Goal: Task Accomplishment & Management: Manage account settings

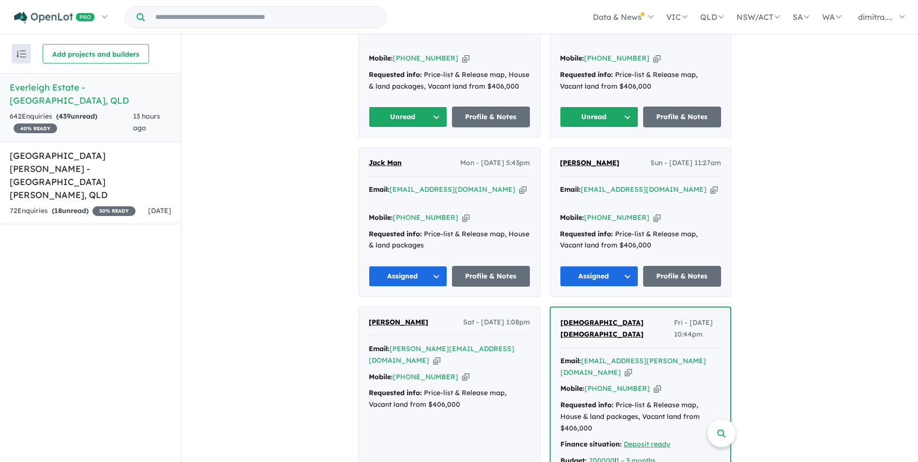
scroll to position [343, 0]
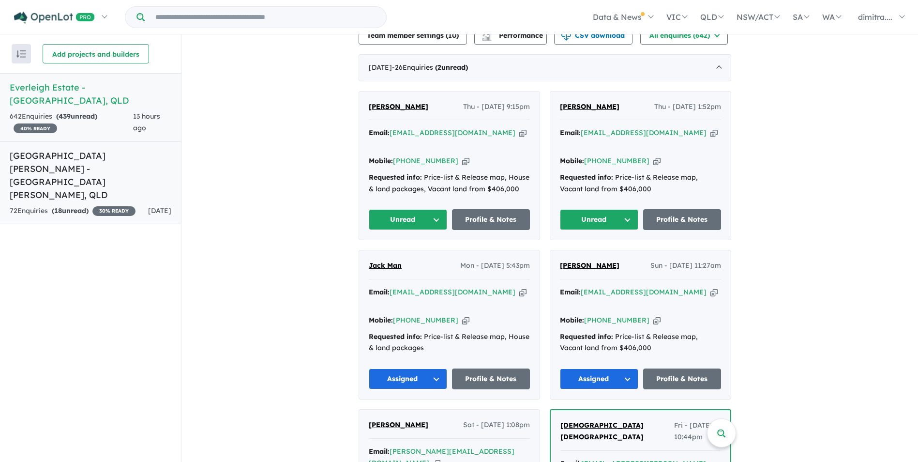
click at [88, 158] on h5 "Monarch Glen Estate - Monarch Glen , QLD" at bounding box center [91, 175] width 162 height 52
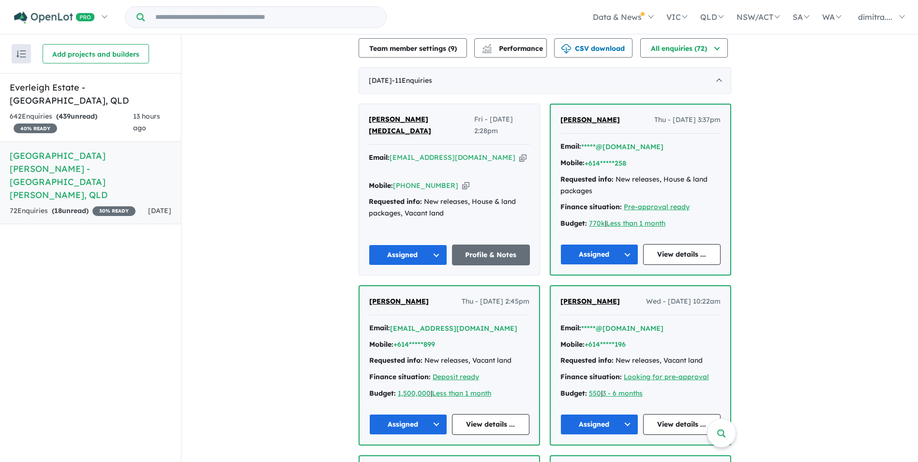
scroll to position [139, 0]
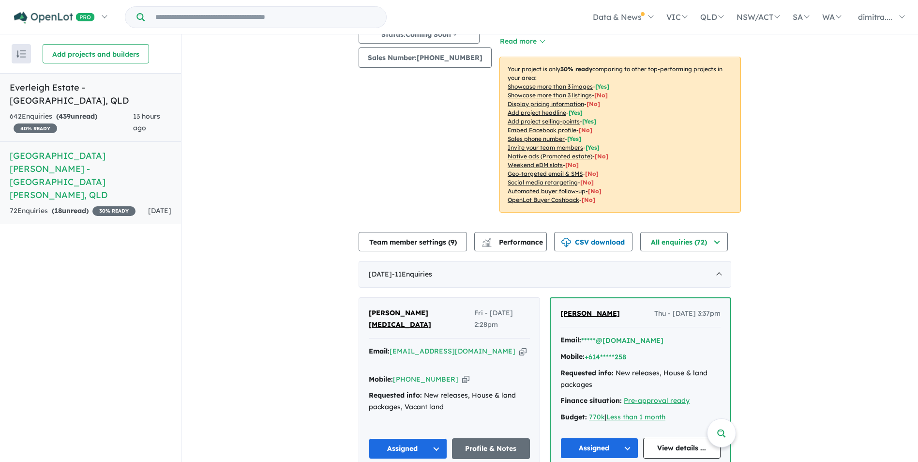
click at [91, 111] on div "642 Enquir ies ( 439 unread) 40 % READY" at bounding box center [71, 122] width 123 height 23
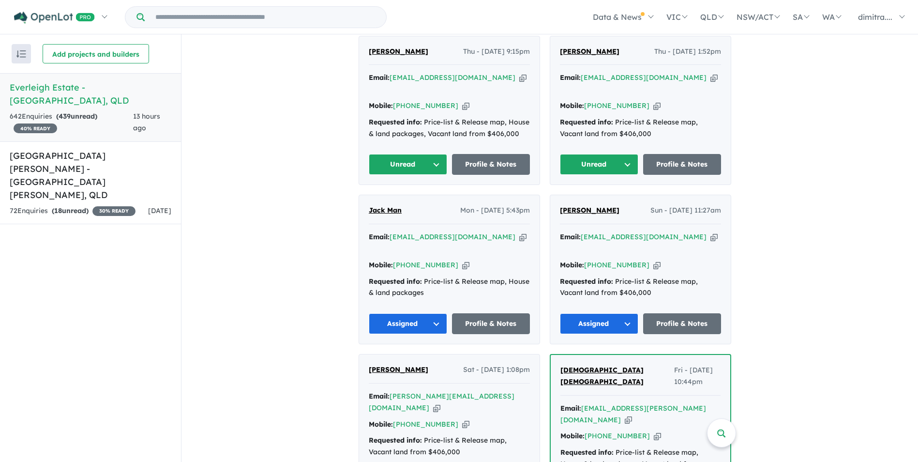
scroll to position [343, 0]
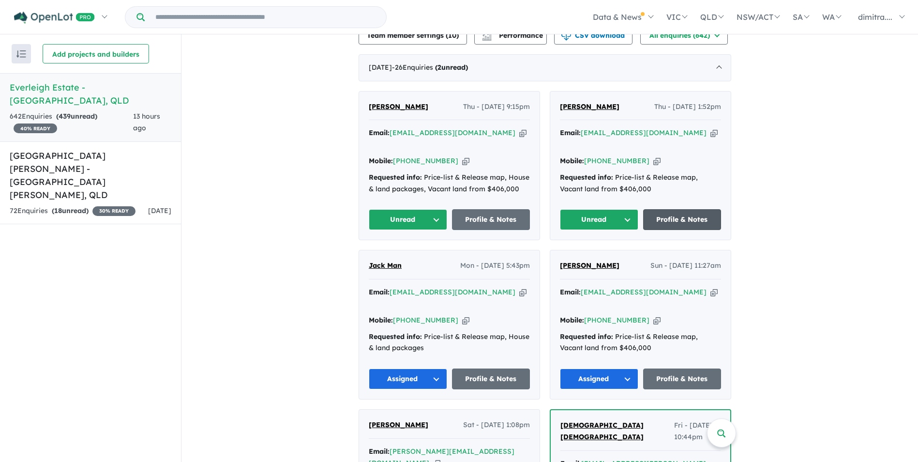
click at [678, 209] on link "Profile & Notes" at bounding box center [682, 219] width 78 height 21
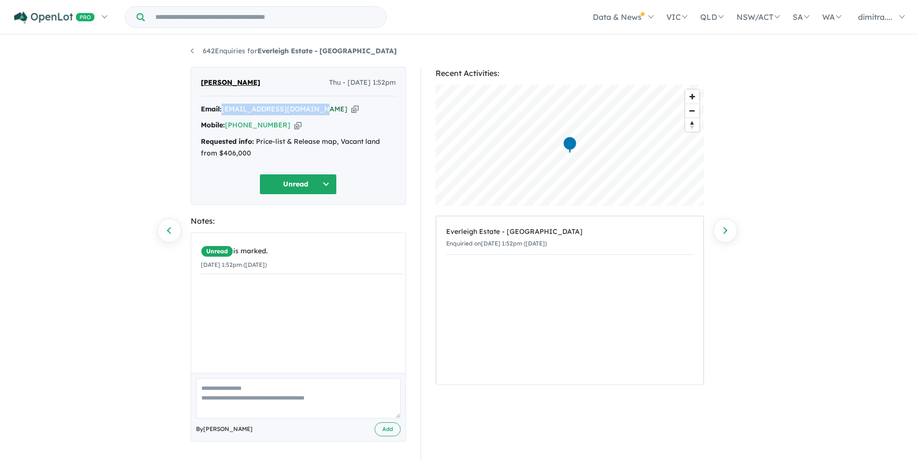
drag, startPoint x: 312, startPoint y: 109, endPoint x: 224, endPoint y: 107, distance: 87.1
click at [224, 107] on div "Email: catlinmeisel@hotmail.com Copied!" at bounding box center [298, 110] width 195 height 12
drag, startPoint x: 224, startPoint y: 107, endPoint x: 240, endPoint y: 107, distance: 15.5
copy a%20Everleigh%20Estate%20-%20Greenbank"] "[EMAIL_ADDRESS][DOMAIN_NAME]"
drag, startPoint x: 279, startPoint y: 125, endPoint x: 227, endPoint y: 126, distance: 51.8
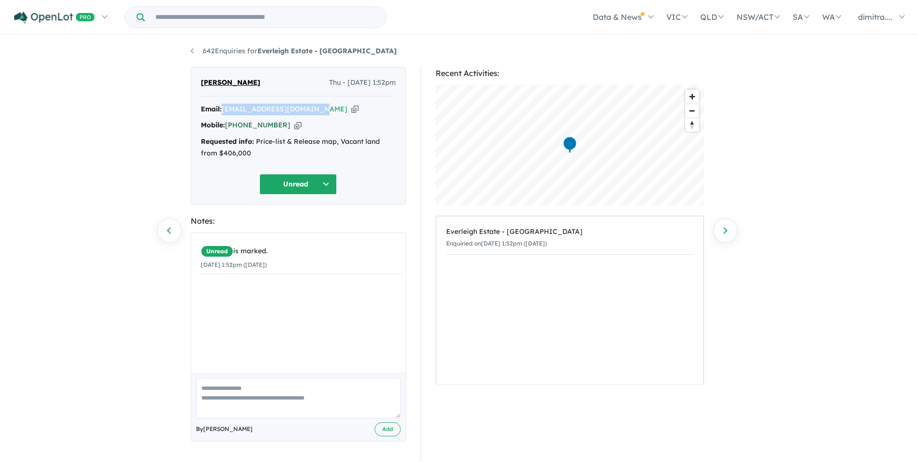
click at [227, 126] on div "Mobile: +61 499 991 466 Copied!" at bounding box center [298, 126] width 195 height 12
drag, startPoint x: 227, startPoint y: 126, endPoint x: 241, endPoint y: 126, distance: 13.5
copy link "[PHONE_NUMBER]"
drag, startPoint x: 240, startPoint y: 81, endPoint x: 197, endPoint y: 80, distance: 43.1
click at [197, 80] on div "Catlin White Thu - 21/08/2025, 1:52pm Email: catlinmeisel@hotmail.com Copied! M…" at bounding box center [298, 136] width 215 height 138
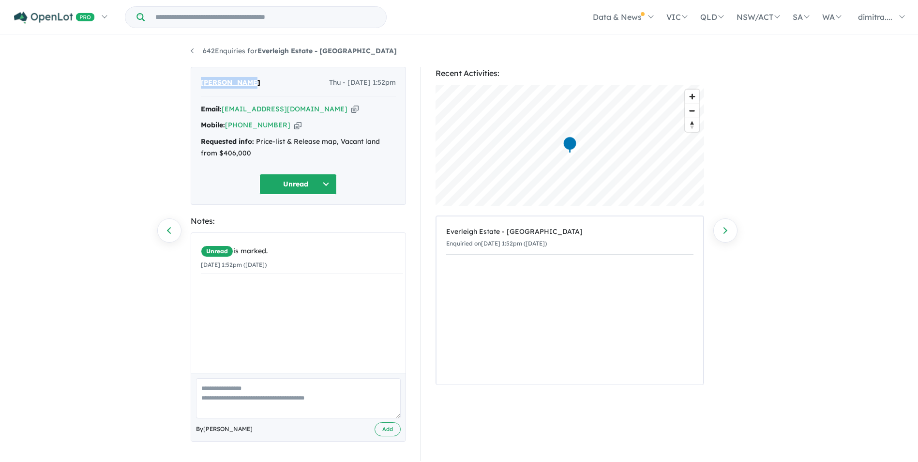
drag, startPoint x: 197, startPoint y: 80, endPoint x: 218, endPoint y: 83, distance: 20.9
copy span "[PERSON_NAME]"
click at [296, 184] on button "Unread" at bounding box center [297, 184] width 77 height 21
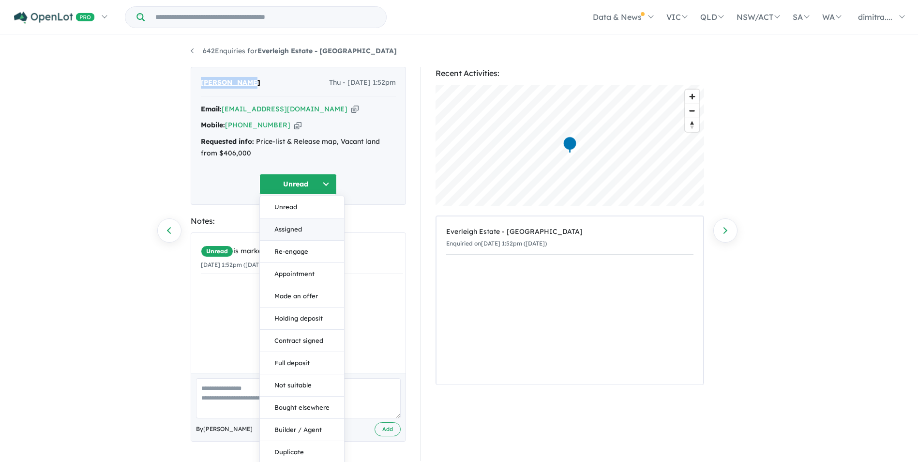
click at [300, 229] on button "Assigned" at bounding box center [302, 229] width 84 height 22
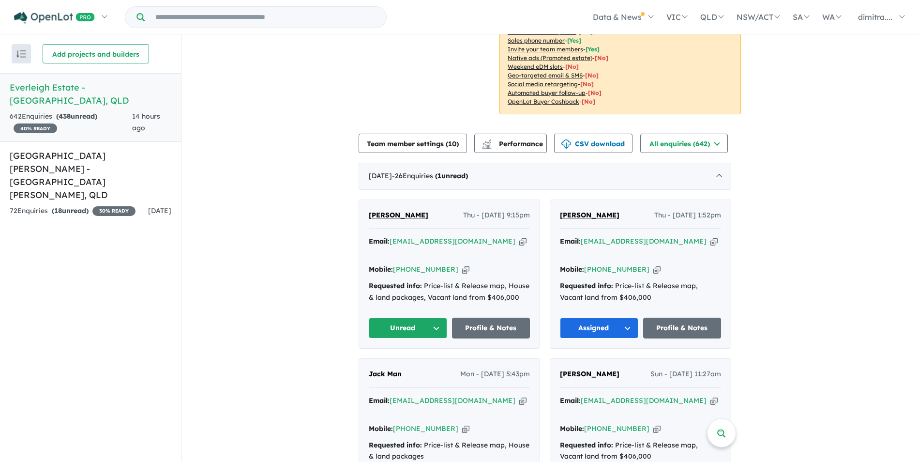
scroll to position [339, 0]
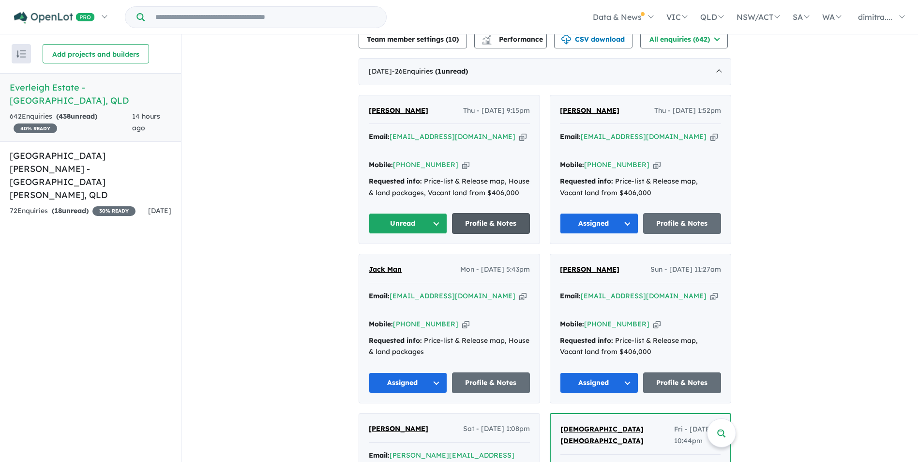
click at [484, 213] on link "Profile & Notes" at bounding box center [491, 223] width 78 height 21
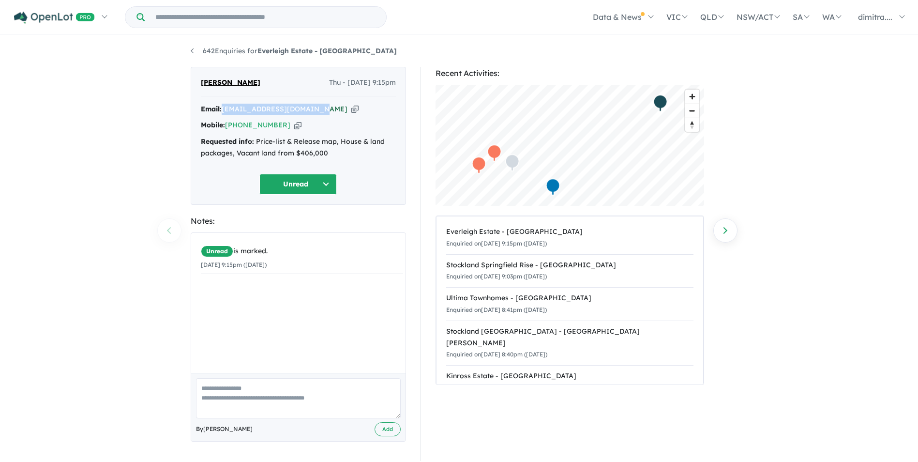
drag, startPoint x: 313, startPoint y: 109, endPoint x: 224, endPoint y: 111, distance: 88.5
click at [224, 111] on div "Email: carlywilsonc@outlook.com Copied!" at bounding box center [298, 110] width 195 height 12
drag, startPoint x: 224, startPoint y: 111, endPoint x: 241, endPoint y: 108, distance: 17.7
copy a%20Everleigh%20Estate%20-%20Greenbank"] "carlywilsonc@outlook.com"
click at [310, 180] on button "Unread" at bounding box center [297, 184] width 77 height 21
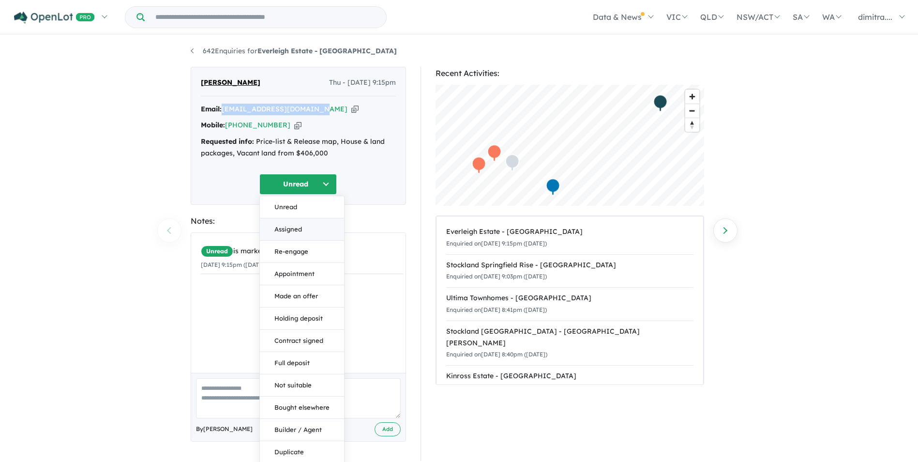
click at [295, 229] on button "Assigned" at bounding box center [302, 229] width 84 height 22
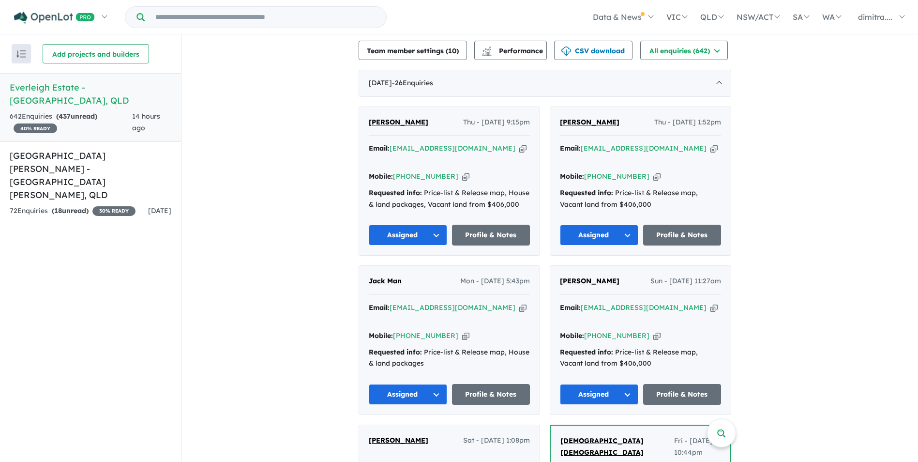
scroll to position [488, 0]
